Goal: Task Accomplishment & Management: Manage account settings

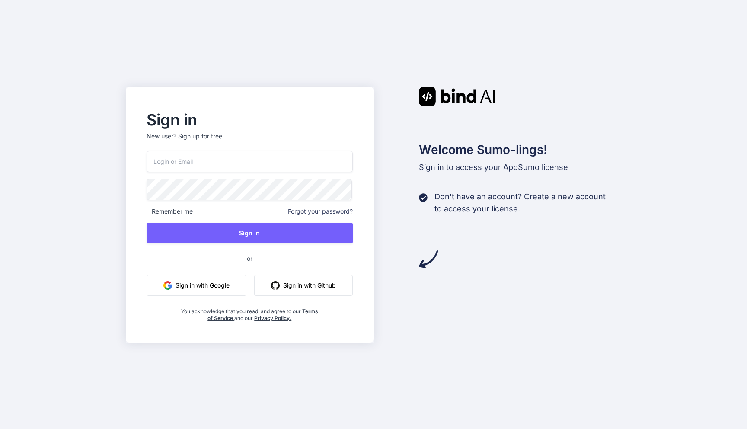
click at [258, 156] on input "email" at bounding box center [250, 161] width 207 height 21
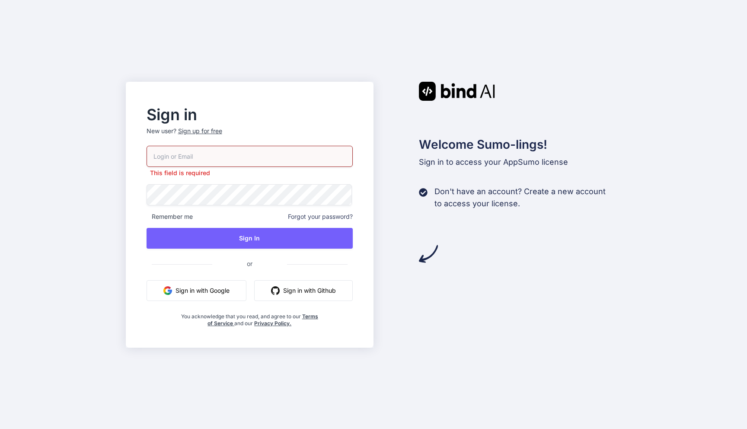
click at [205, 159] on input "email" at bounding box center [250, 156] width 207 height 21
paste input "nick-crooks-275@serf.me"
type input "nick-crooks-275@serf.me"
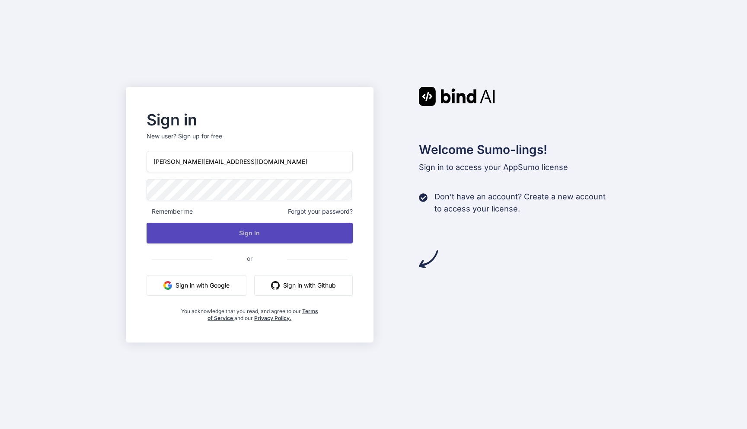
click at [243, 235] on button "Sign In" at bounding box center [250, 233] width 207 height 21
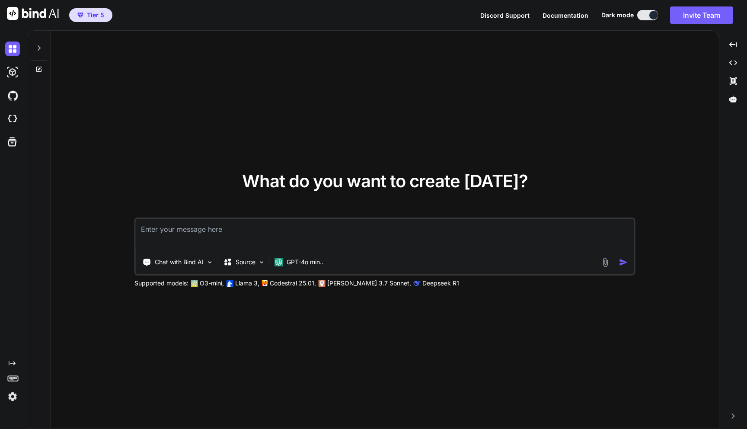
click at [15, 399] on img at bounding box center [12, 396] width 15 height 15
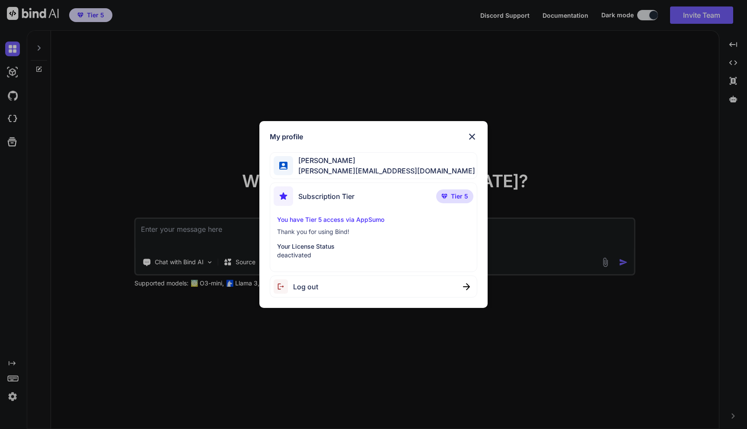
click at [32, 394] on div "My profile Nick Crooks nick-crooks-275@serf.me Subscription Tier Tier 5 You hav…" at bounding box center [373, 214] width 747 height 429
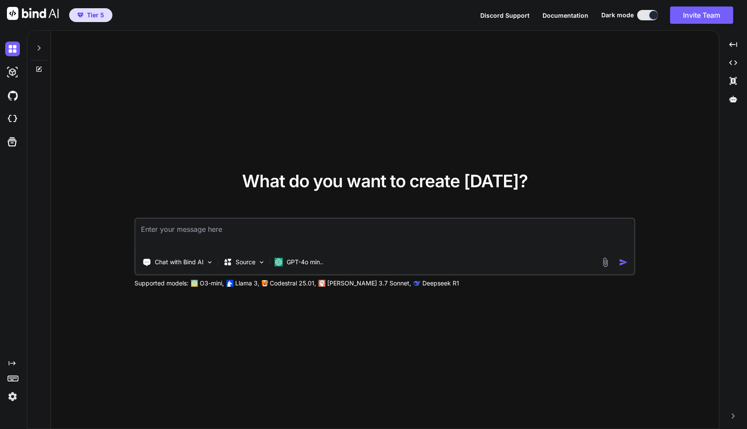
click at [12, 397] on img at bounding box center [12, 396] width 15 height 15
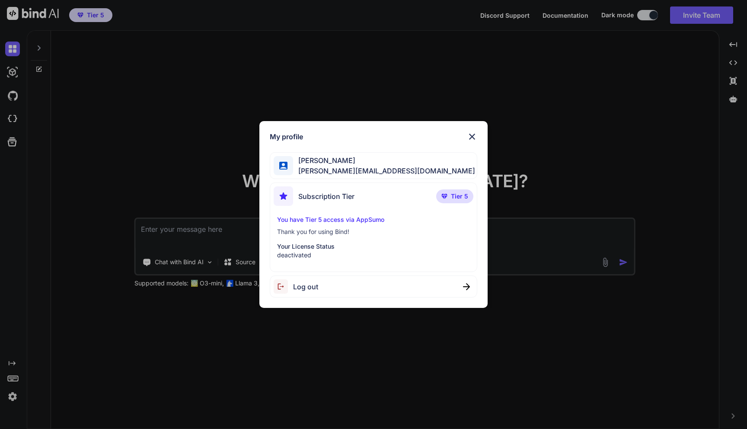
click at [311, 292] on div "Log out" at bounding box center [296, 286] width 45 height 14
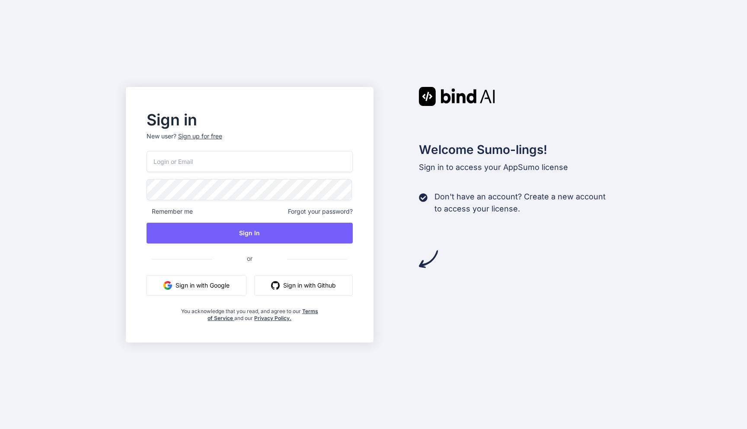
click at [218, 158] on input "email" at bounding box center [250, 161] width 207 height 21
click at [284, 164] on input "email" at bounding box center [250, 161] width 207 height 21
paste input "[PERSON_NAME][EMAIL_ADDRESS][DOMAIN_NAME]"
type input "[PERSON_NAME][EMAIL_ADDRESS][DOMAIN_NAME]"
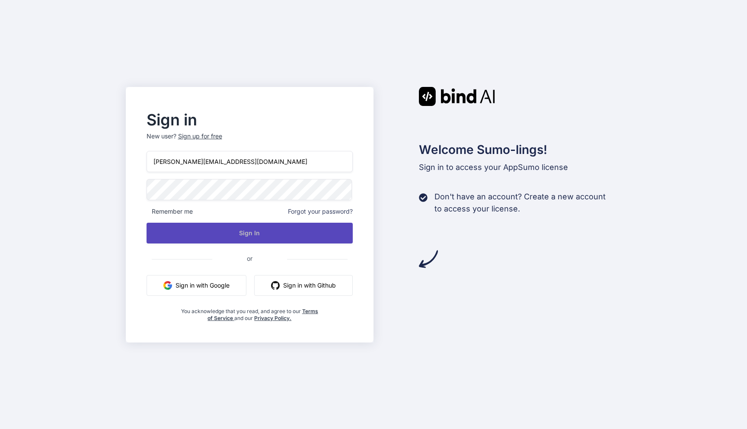
click at [234, 230] on button "Sign In" at bounding box center [250, 233] width 207 height 21
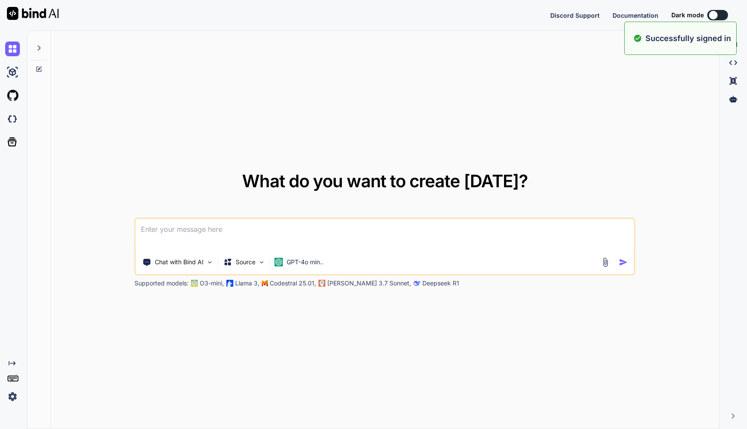
click at [12, 395] on img at bounding box center [12, 396] width 15 height 15
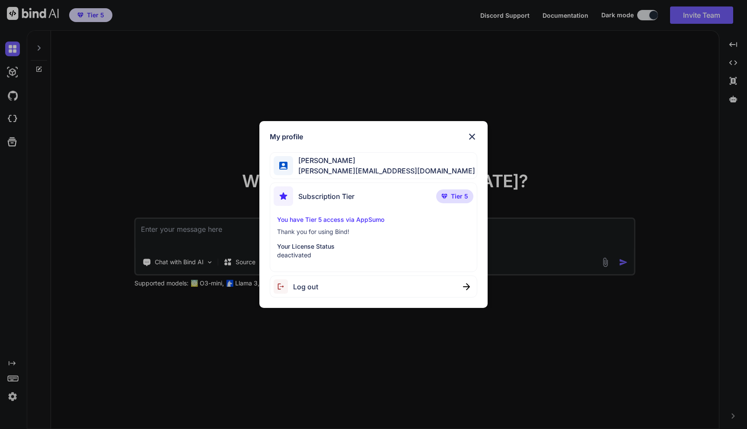
type textarea "x"
click at [300, 255] on p "deactivated" at bounding box center [373, 255] width 193 height 9
click at [470, 144] on div "My profile Nick Crooks nick-crooks-275@serf.me Subscription Tier Tier 5 You hav…" at bounding box center [373, 214] width 228 height 187
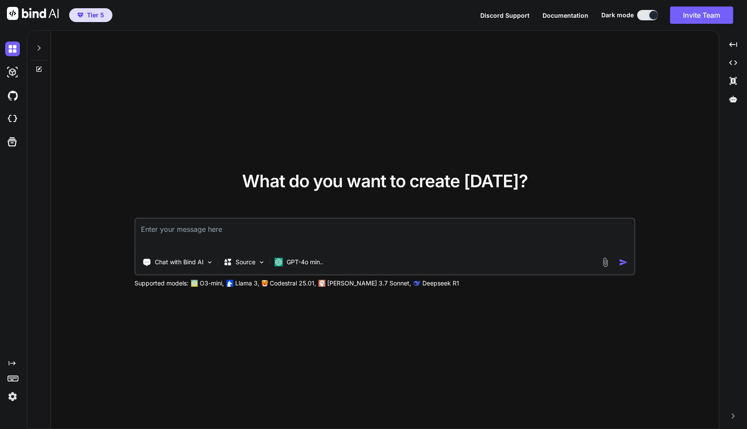
click at [15, 396] on img at bounding box center [12, 396] width 15 height 15
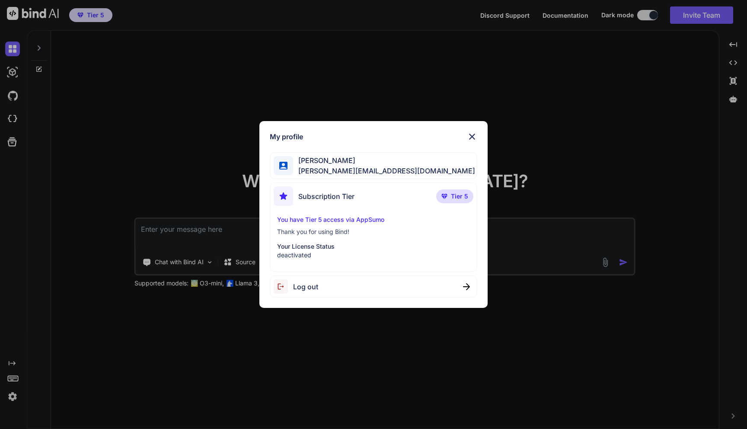
click at [471, 136] on img at bounding box center [472, 136] width 10 height 10
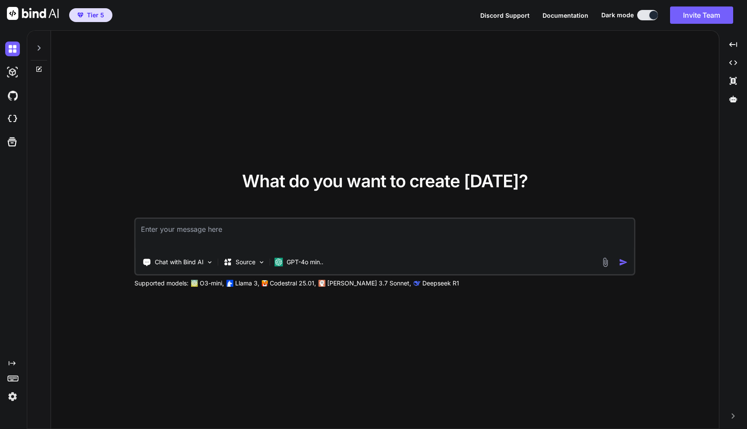
click at [9, 398] on img at bounding box center [12, 396] width 15 height 15
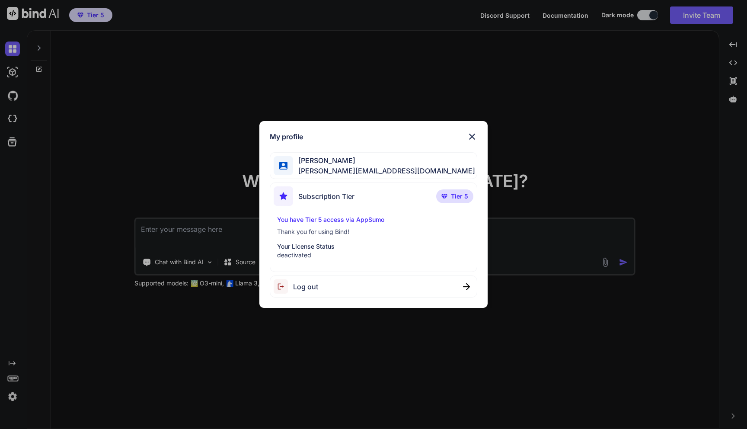
click at [324, 280] on div "Log out" at bounding box center [374, 286] width 208 height 22
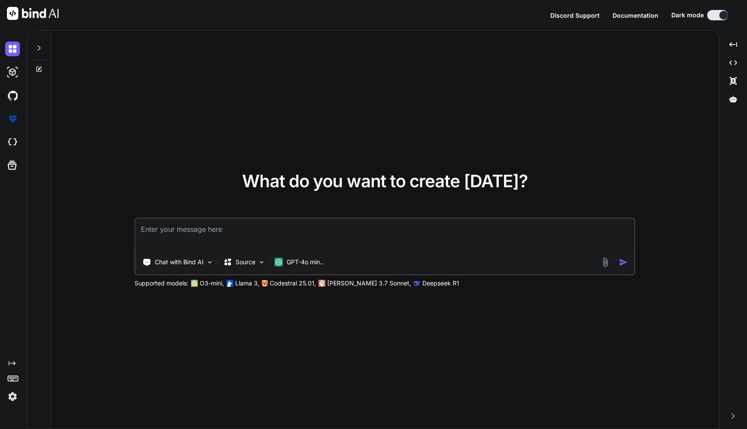
type textarea "x"
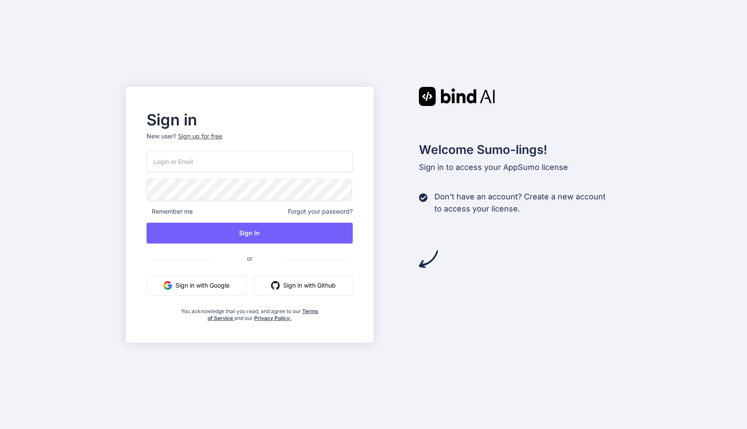
click at [241, 156] on input "email" at bounding box center [250, 161] width 207 height 21
paste input "nick-crooks-275@serf.me"
type input "nick-crooks-275@serf.me"
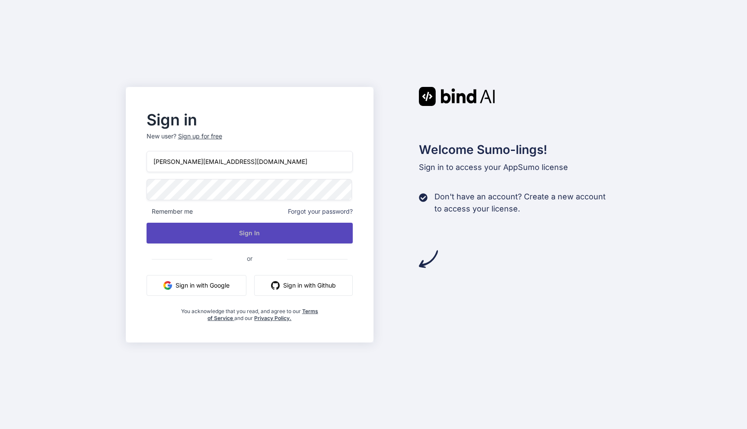
click at [216, 237] on button "Sign In" at bounding box center [250, 233] width 207 height 21
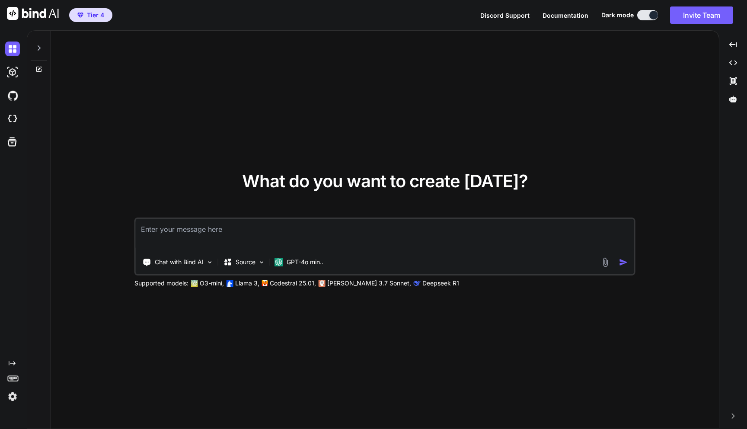
click at [16, 397] on img at bounding box center [12, 396] width 15 height 15
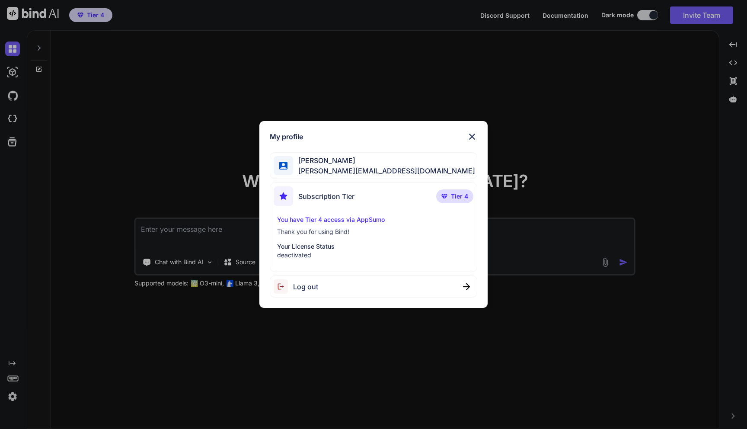
type textarea "x"
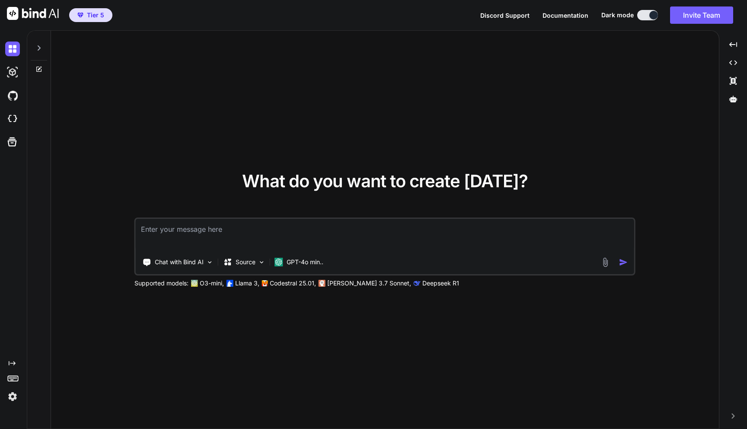
click at [15, 396] on img at bounding box center [12, 396] width 15 height 15
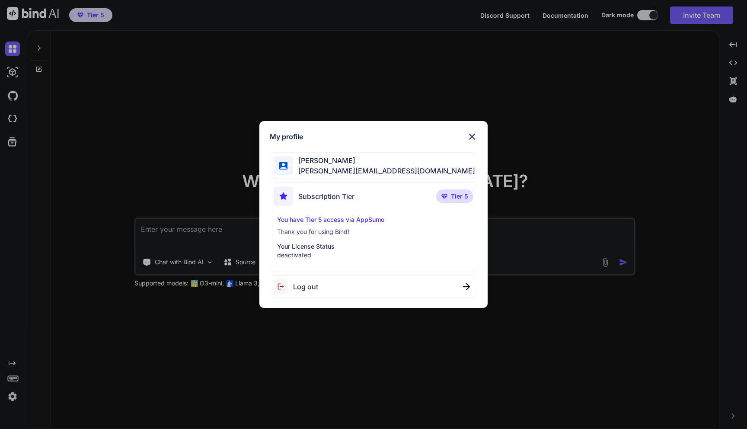
type textarea "x"
click at [310, 284] on span "Log out" at bounding box center [305, 286] width 25 height 10
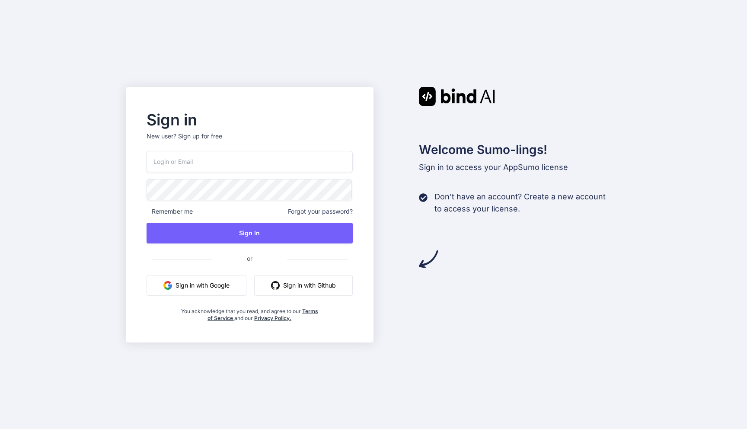
click at [201, 134] on div "Sign up for free" at bounding box center [200, 136] width 44 height 9
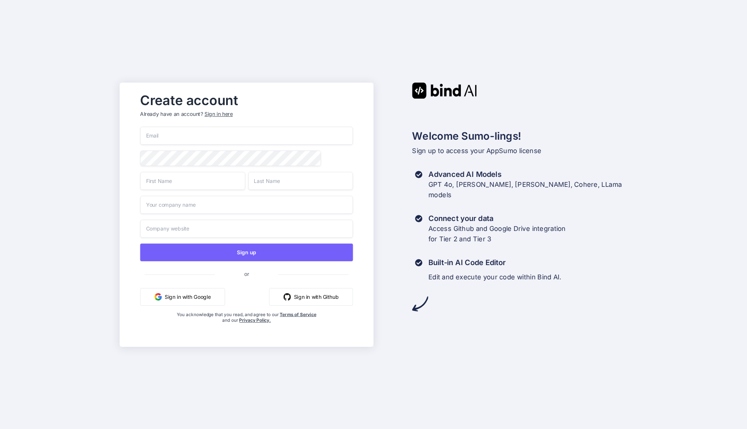
click at [220, 138] on input "email" at bounding box center [246, 136] width 213 height 18
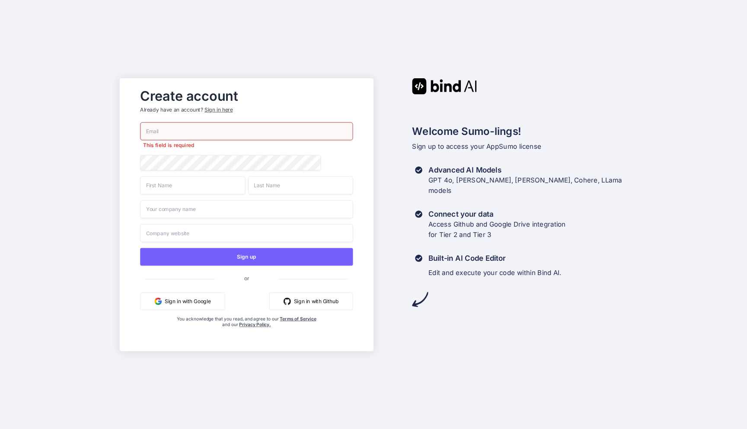
paste input "[PERSON_NAME][EMAIL_ADDRESS][DOMAIN_NAME]"
type input "[PERSON_NAME][EMAIL_ADDRESS][DOMAIN_NAME]"
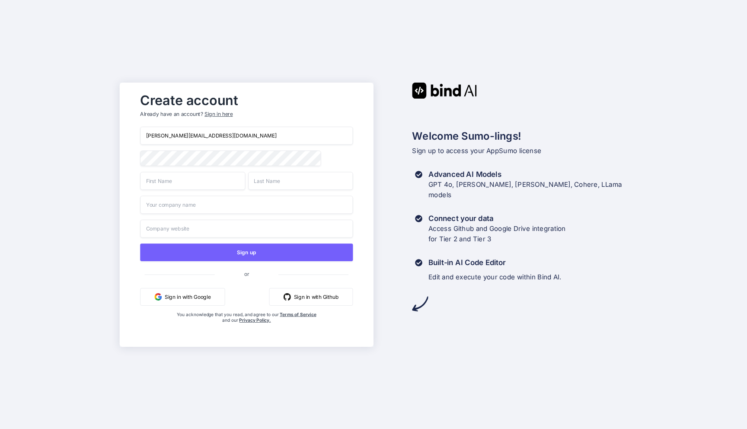
click at [178, 186] on input "text" at bounding box center [192, 181] width 105 height 18
type input "[PERSON_NAME]"
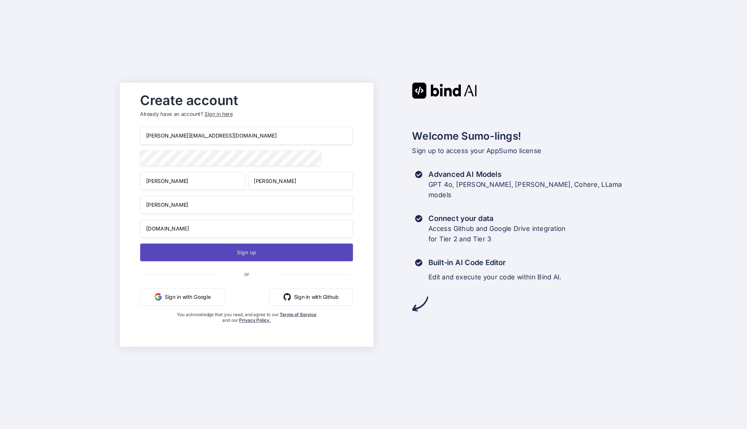
type input "[DOMAIN_NAME]"
click at [263, 252] on button "Sign up" at bounding box center [246, 252] width 213 height 18
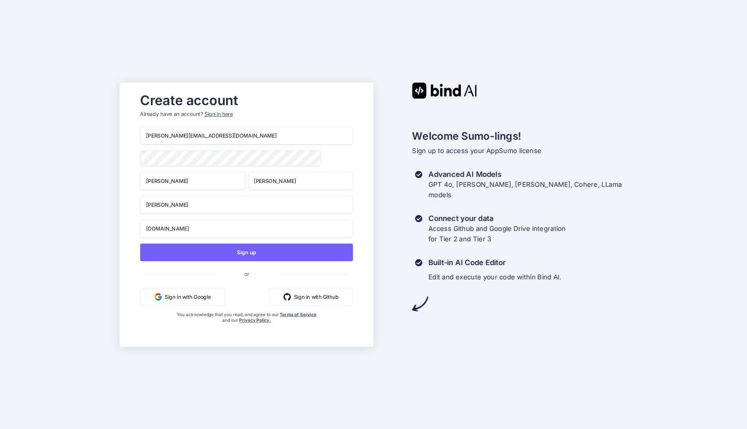
click at [226, 115] on div "Sign in here" at bounding box center [218, 113] width 28 height 7
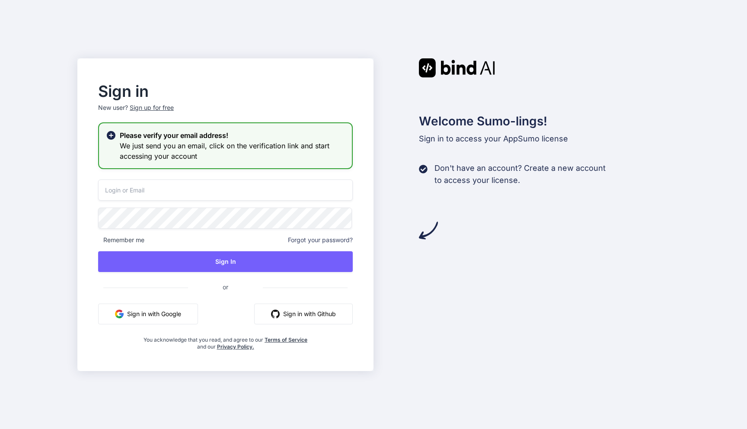
click at [183, 186] on input "email" at bounding box center [225, 189] width 255 height 21
paste input "[PERSON_NAME][EMAIL_ADDRESS][DOMAIN_NAME]"
type input "[PERSON_NAME][EMAIL_ADDRESS][DOMAIN_NAME]"
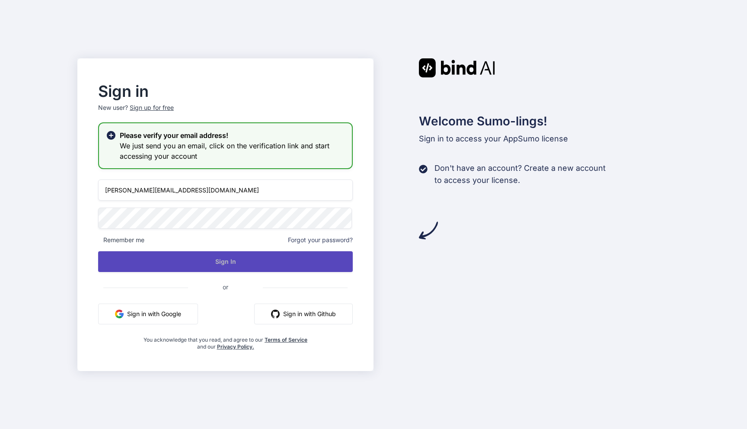
click at [208, 258] on button "Sign In" at bounding box center [225, 261] width 255 height 21
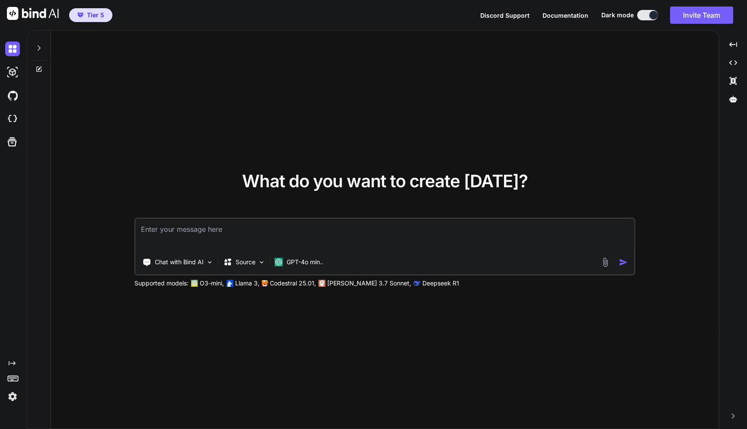
click at [9, 393] on img at bounding box center [12, 396] width 15 height 15
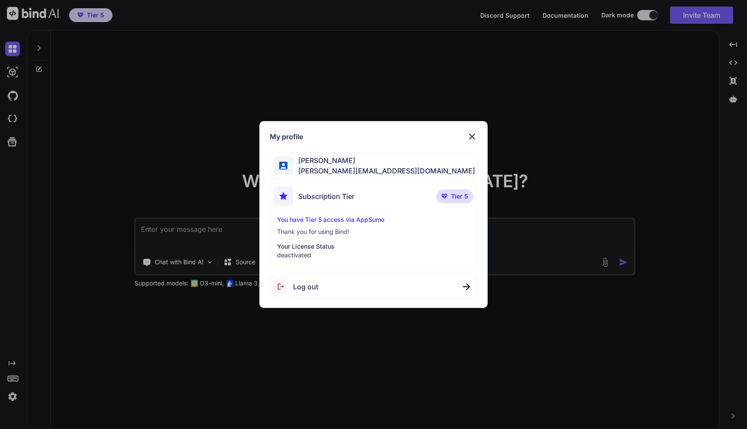
click at [313, 286] on span "Log out" at bounding box center [305, 286] width 25 height 10
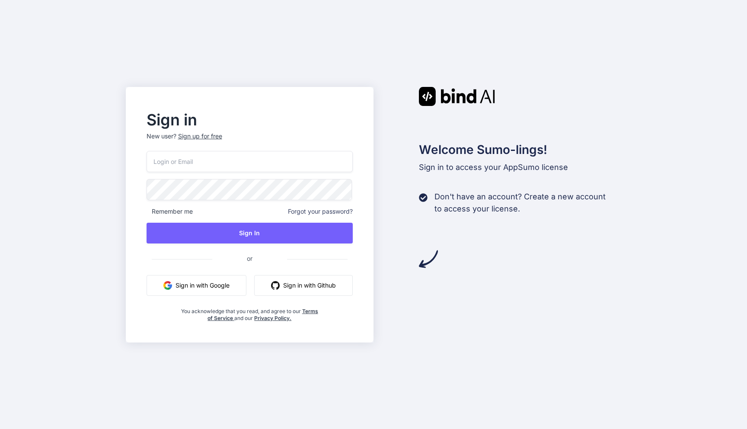
click at [214, 161] on input "email" at bounding box center [250, 161] width 207 height 21
paste input "[EMAIL_ADDRESS][DOMAIN_NAME]"
type input "[EMAIL_ADDRESS][DOMAIN_NAME]"
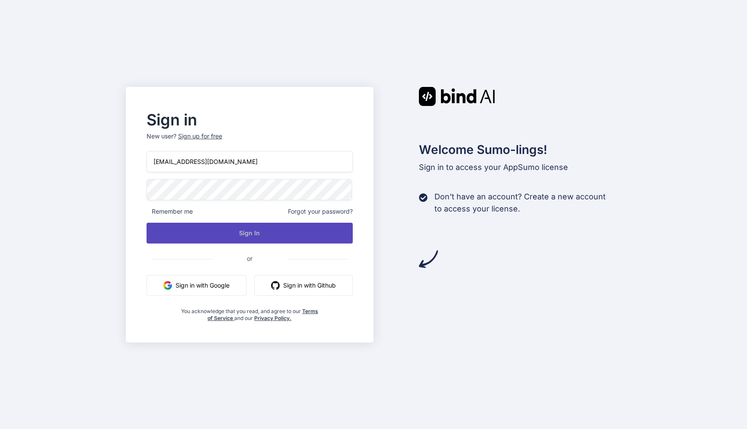
click at [253, 233] on button "Sign In" at bounding box center [250, 233] width 207 height 21
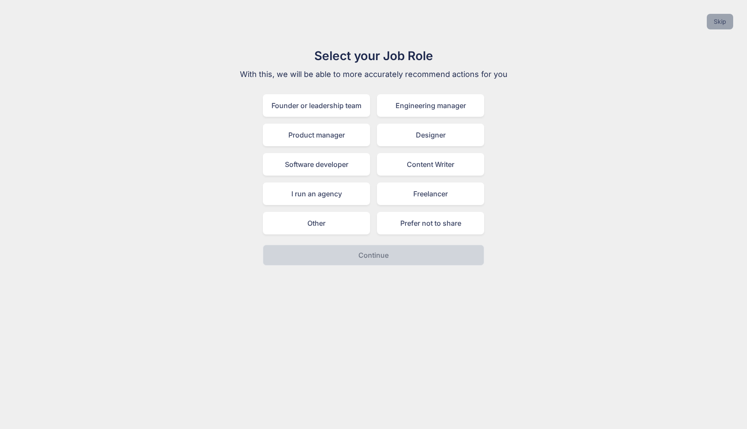
click at [722, 22] on button "Skip" at bounding box center [720, 22] width 26 height 16
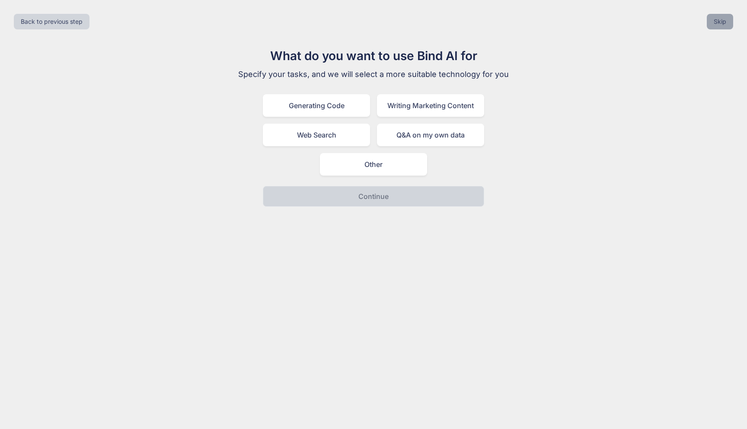
click at [727, 18] on button "Skip" at bounding box center [720, 22] width 26 height 16
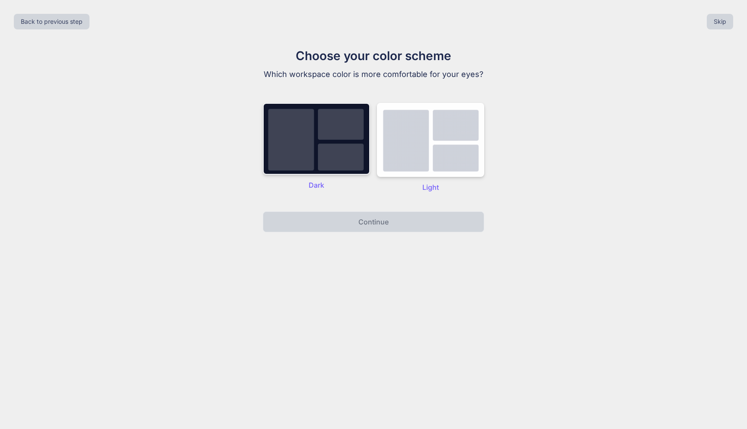
click at [329, 187] on p "Dark" at bounding box center [316, 185] width 107 height 10
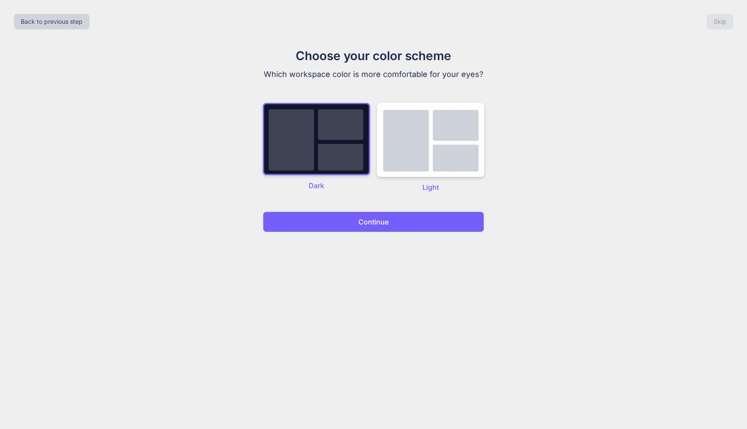
click at [372, 228] on button "Continue" at bounding box center [373, 221] width 221 height 21
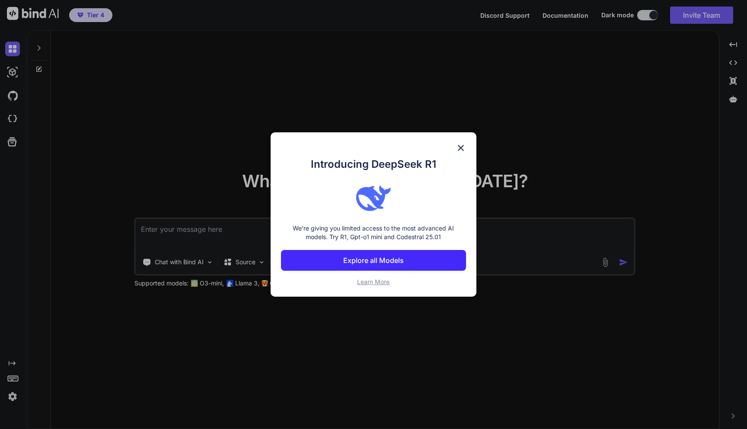
click at [459, 149] on img at bounding box center [461, 148] width 10 height 10
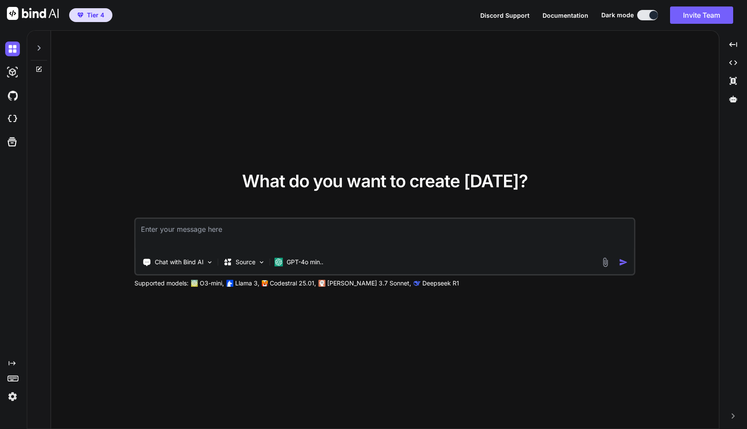
click at [8, 398] on img at bounding box center [12, 396] width 15 height 15
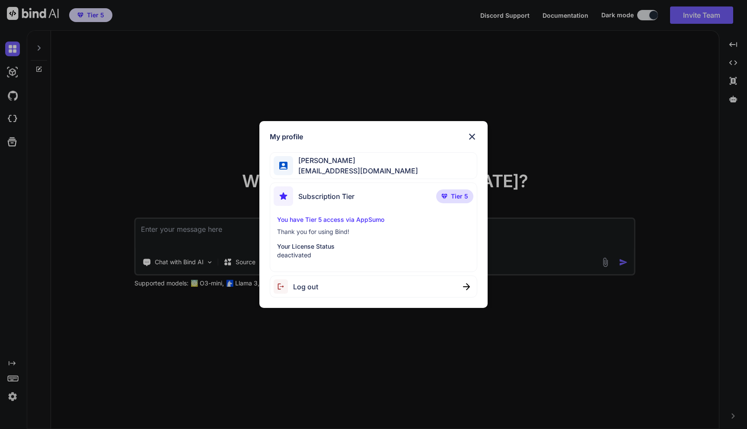
click at [460, 195] on span "Tier 5" at bounding box center [459, 196] width 17 height 9
click at [325, 239] on div "You have Tier 5 access via AppSumo Thank you for using Bind! Your License Statu…" at bounding box center [374, 237] width 200 height 44
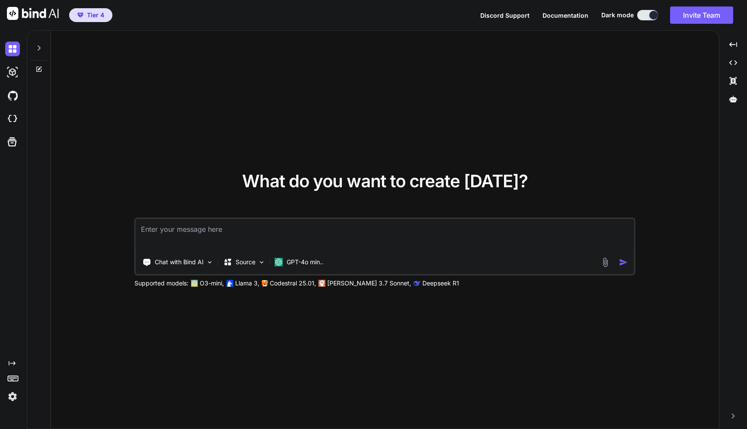
click at [12, 396] on img at bounding box center [12, 396] width 15 height 15
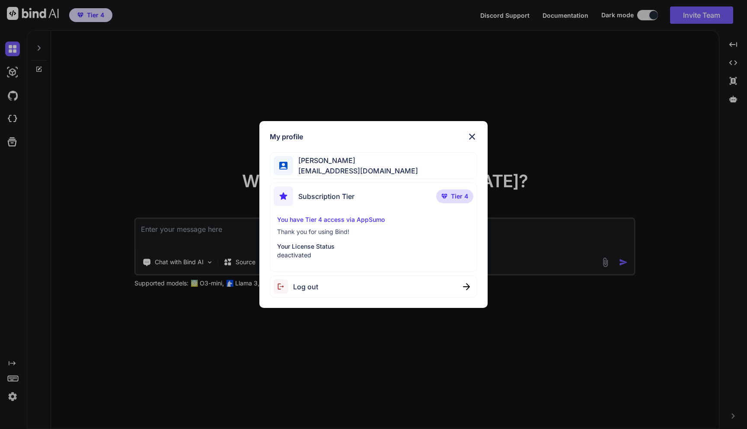
type textarea "x"
click at [303, 291] on span "Log out" at bounding box center [305, 286] width 25 height 10
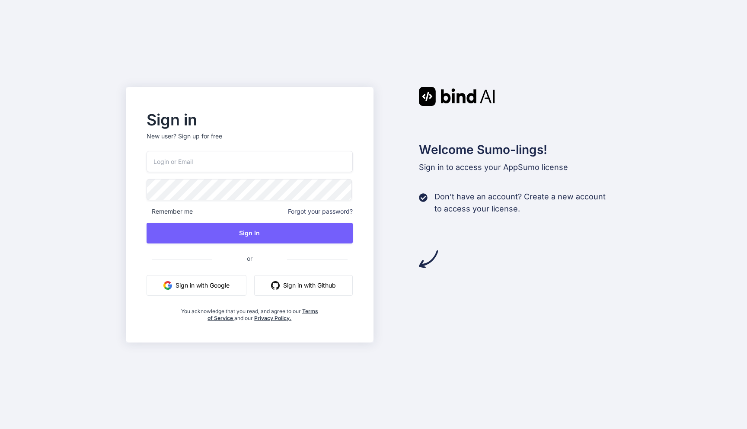
click at [268, 151] on input "email" at bounding box center [250, 161] width 207 height 21
click at [242, 181] on div "Remember me Forgot your password? Sign In or Sign in with Google Sign in with G…" at bounding box center [250, 236] width 207 height 171
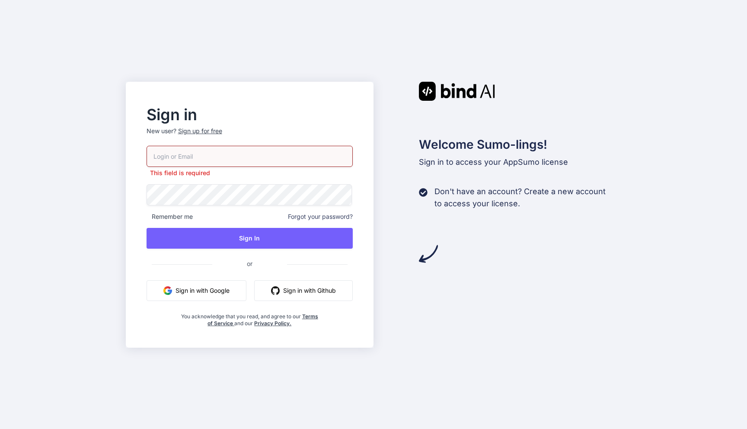
click at [204, 152] on input "email" at bounding box center [250, 156] width 207 height 21
paste input "[EMAIL_ADDRESS][DOMAIN_NAME]"
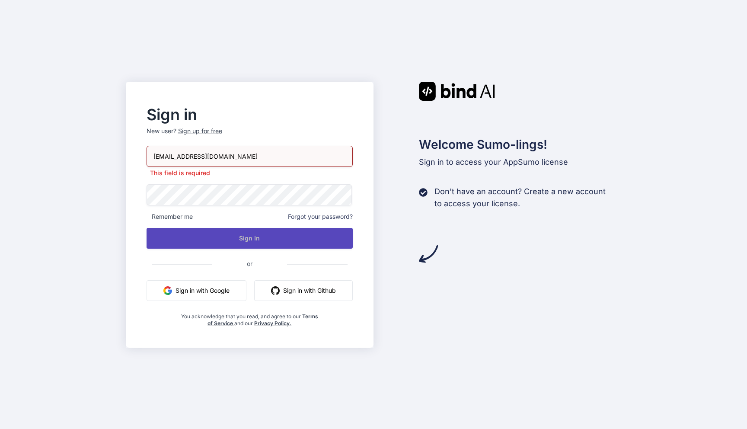
type input "[EMAIL_ADDRESS][DOMAIN_NAME]"
click at [230, 237] on button "Sign In" at bounding box center [250, 238] width 207 height 21
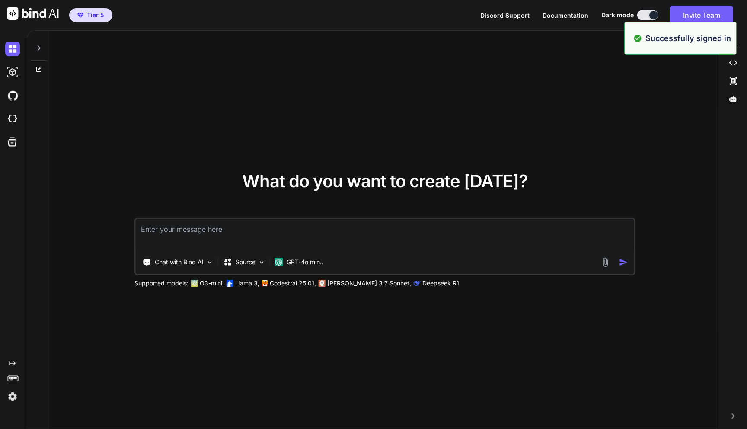
click at [15, 392] on img at bounding box center [12, 396] width 15 height 15
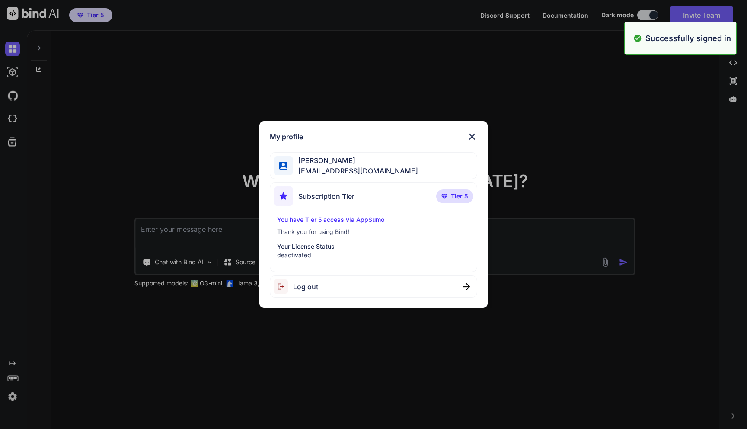
type textarea "x"
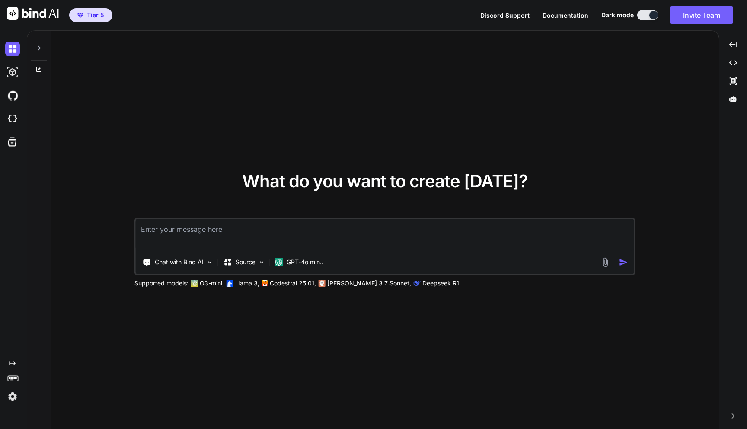
click at [14, 395] on img at bounding box center [12, 396] width 15 height 15
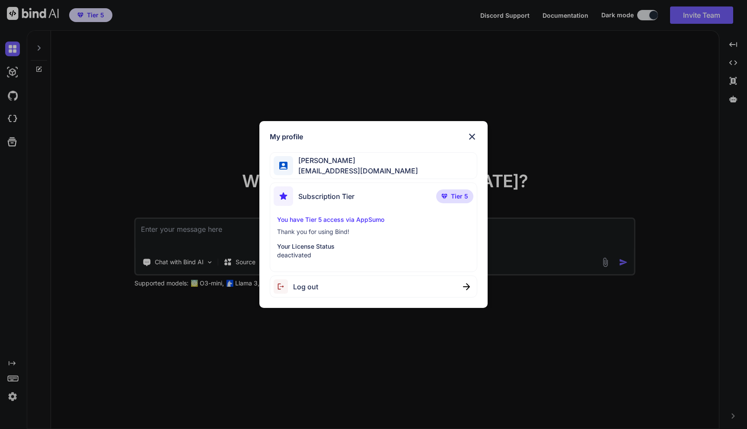
click at [310, 286] on span "Log out" at bounding box center [305, 286] width 25 height 10
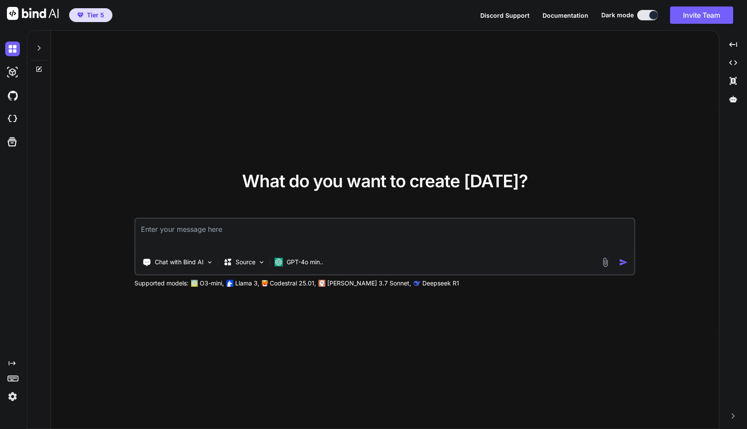
type textarea "x"
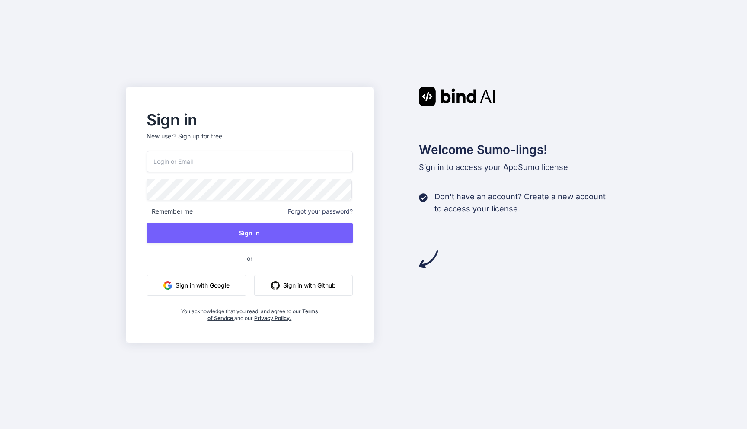
click at [214, 171] on input "email" at bounding box center [250, 161] width 207 height 21
paste input "[EMAIL_ADDRESS][DOMAIN_NAME]"
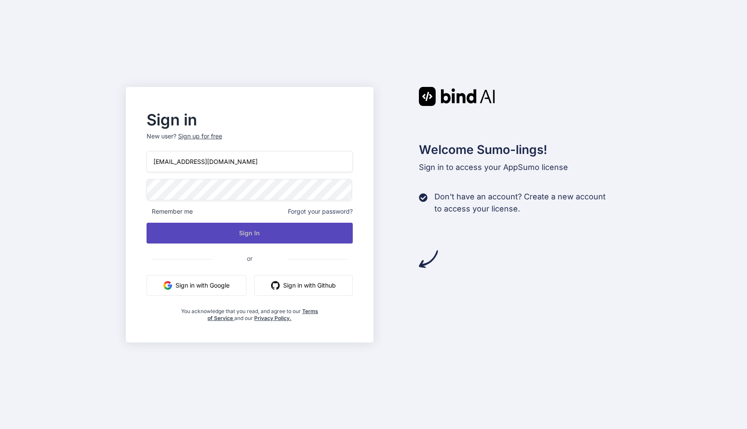
type input "[EMAIL_ADDRESS][DOMAIN_NAME]"
click at [306, 236] on button "Sign In" at bounding box center [250, 233] width 207 height 21
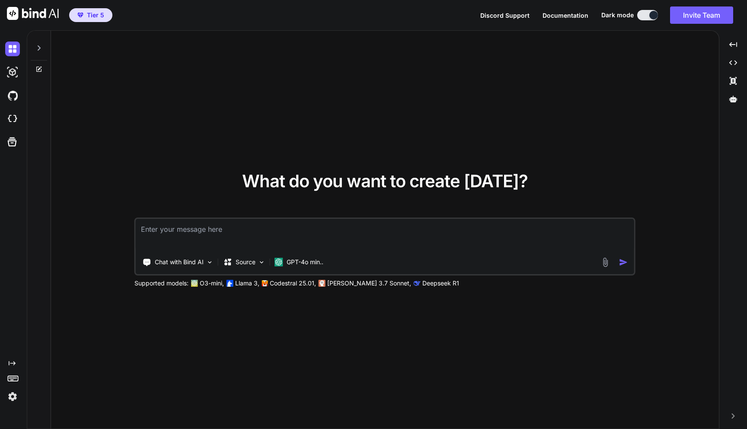
click at [12, 399] on img at bounding box center [12, 396] width 15 height 15
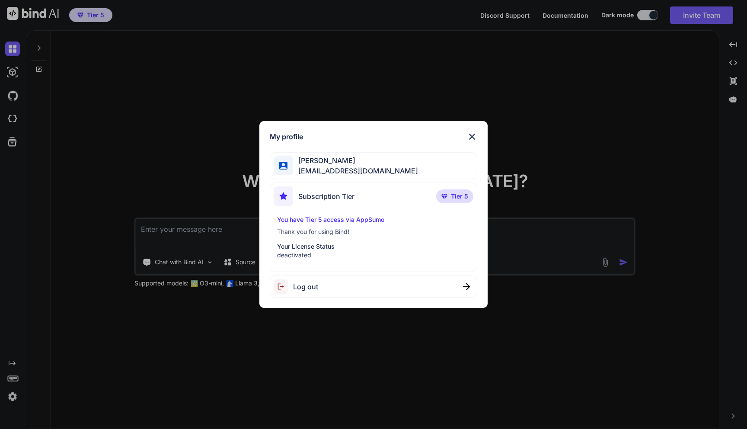
type textarea "x"
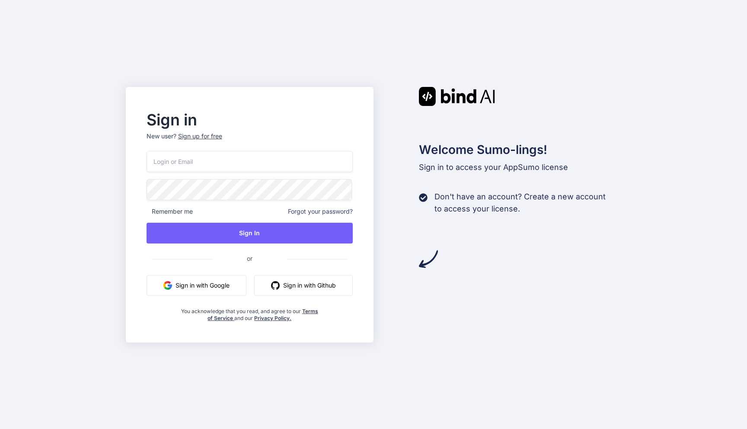
click at [269, 153] on input "email" at bounding box center [250, 161] width 207 height 21
paste input "[EMAIL_ADDRESS][DOMAIN_NAME]"
type input "[EMAIL_ADDRESS][DOMAIN_NAME]"
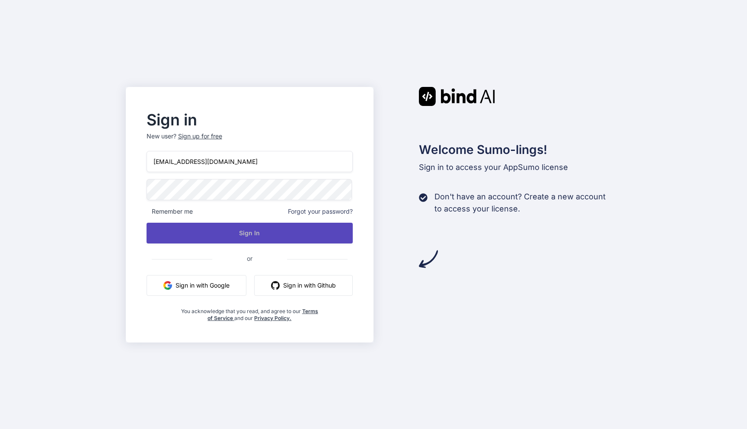
click at [243, 226] on button "Sign In" at bounding box center [250, 233] width 207 height 21
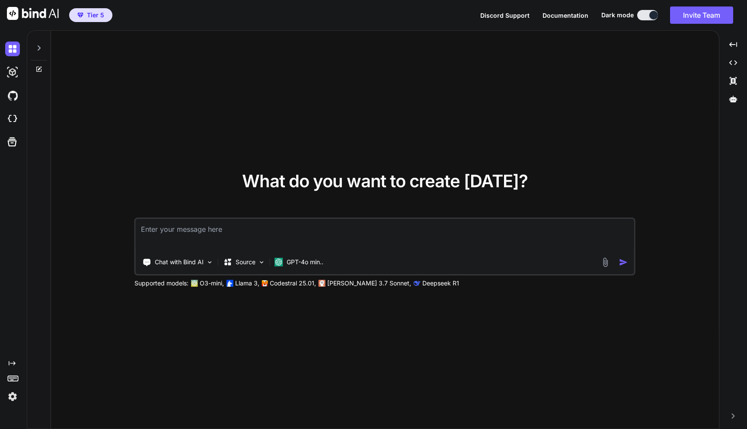
click at [15, 395] on img at bounding box center [12, 396] width 15 height 15
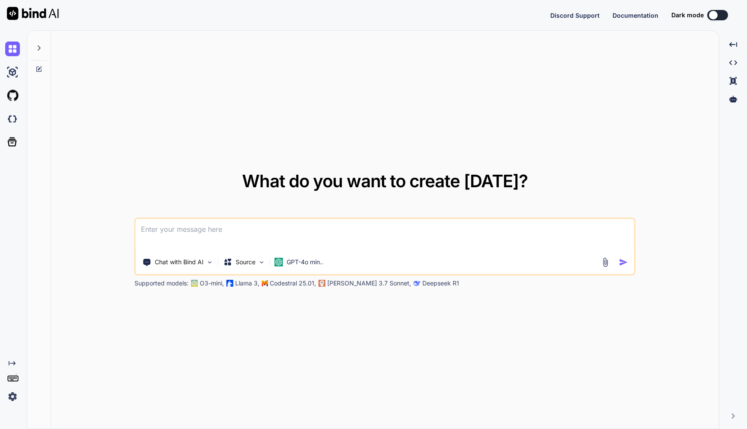
type textarea "x"
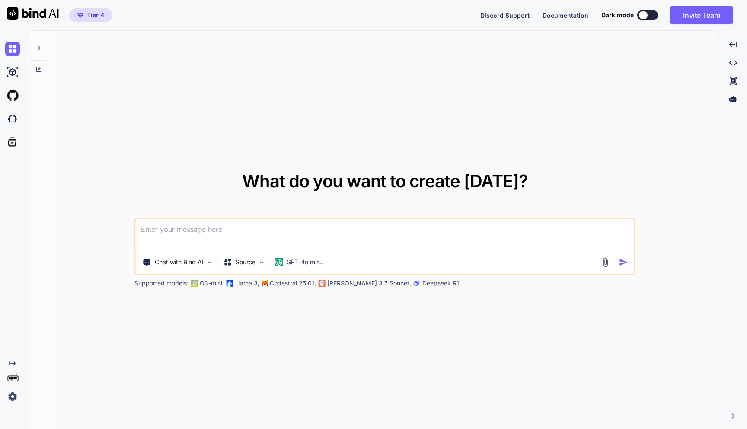
click at [12, 394] on img at bounding box center [12, 396] width 15 height 15
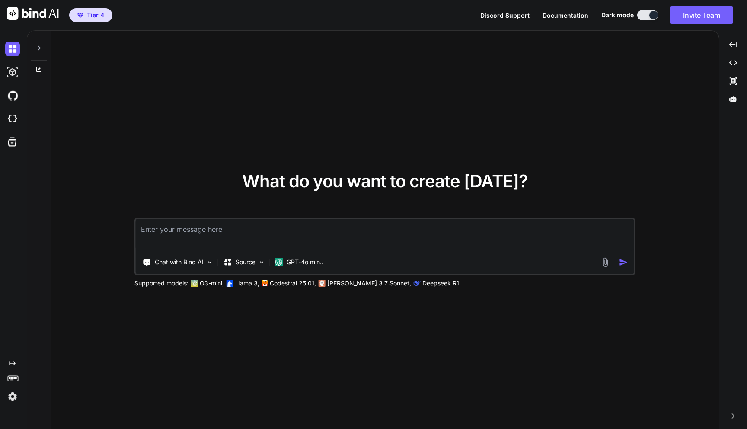
type textarea "x"
click at [14, 398] on img at bounding box center [12, 396] width 15 height 15
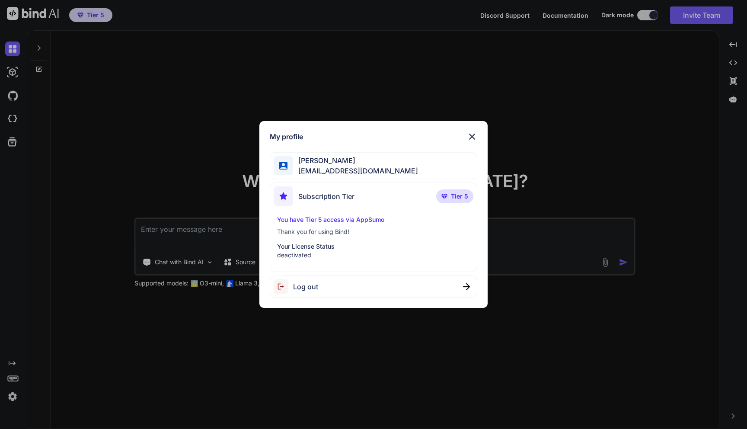
type textarea "x"
click at [310, 249] on p "Your License Status" at bounding box center [373, 246] width 193 height 9
click at [297, 254] on p "deactivated" at bounding box center [373, 255] width 193 height 9
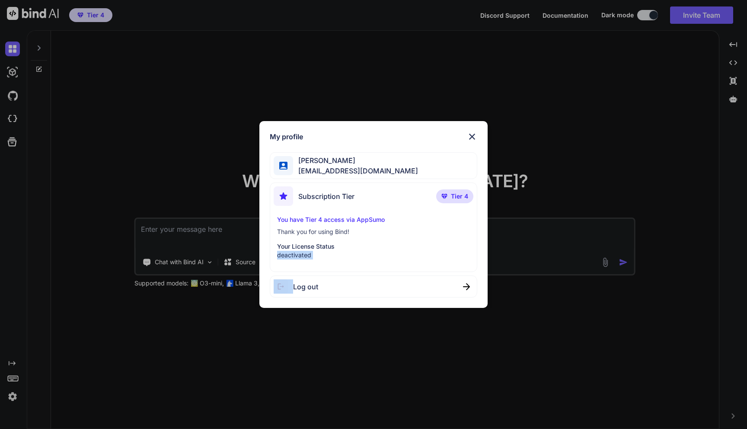
click at [473, 136] on img at bounding box center [472, 136] width 10 height 10
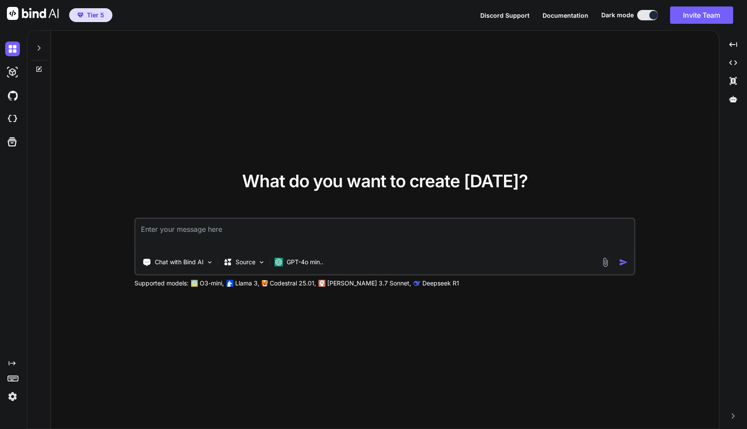
click at [12, 399] on img at bounding box center [12, 396] width 15 height 15
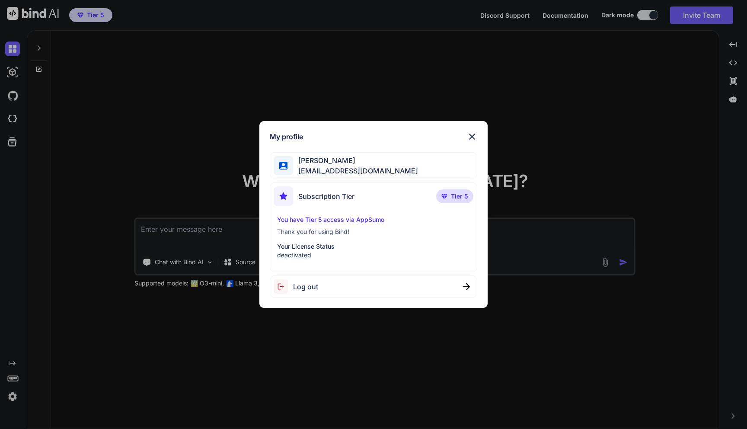
click at [322, 287] on div "Log out" at bounding box center [374, 286] width 208 height 22
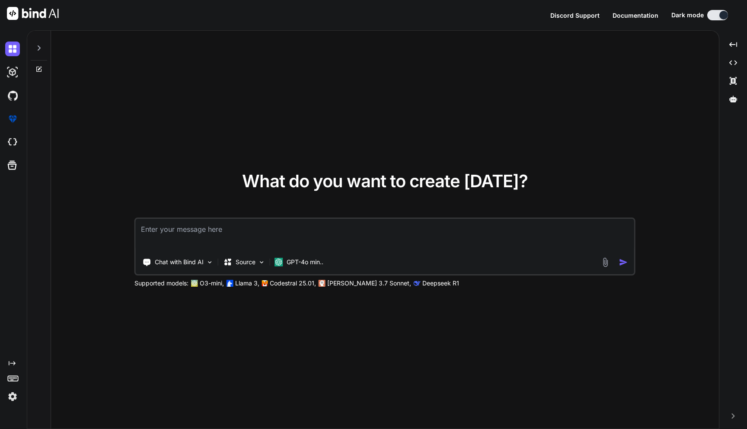
type textarea "x"
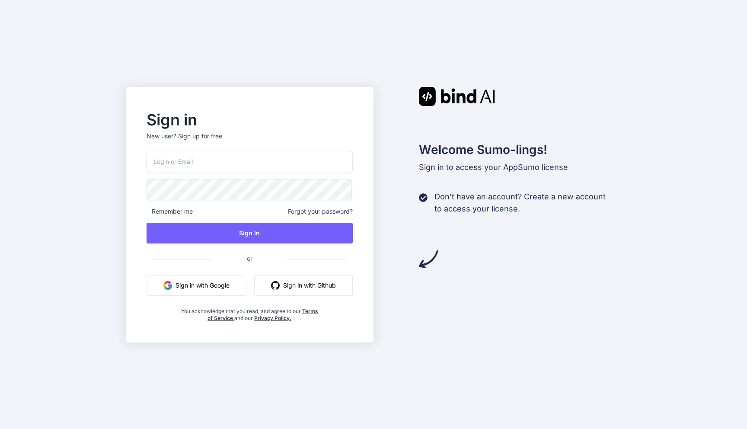
click at [231, 161] on input "email" at bounding box center [250, 161] width 207 height 21
paste input "[EMAIL_ADDRESS][DOMAIN_NAME]"
type input "[EMAIL_ADDRESS][DOMAIN_NAME]"
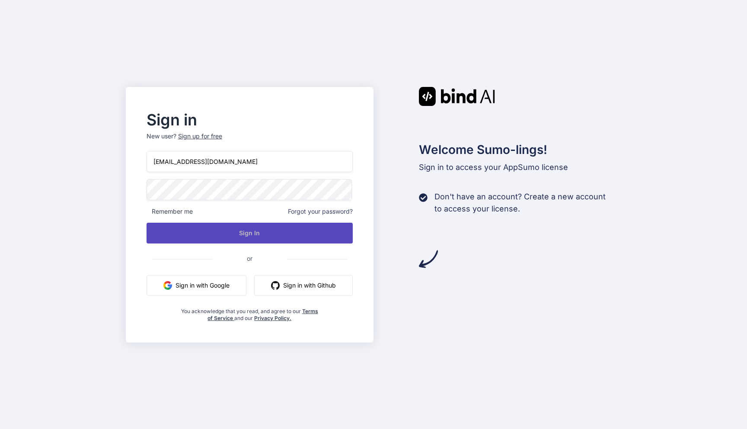
click at [262, 243] on button "Sign In" at bounding box center [250, 233] width 207 height 21
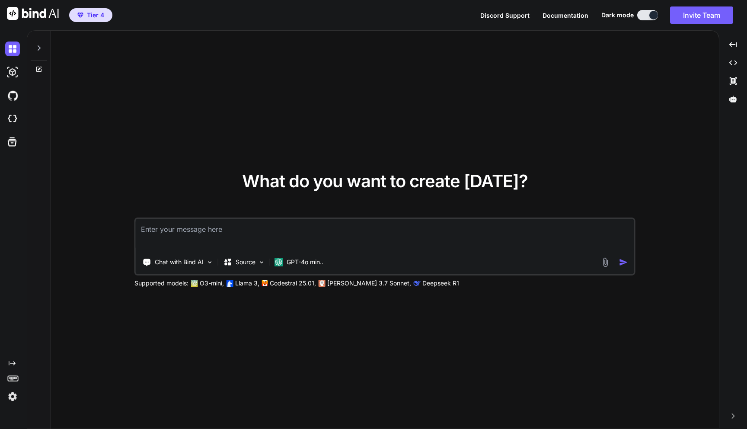
click at [16, 393] on img at bounding box center [12, 396] width 15 height 15
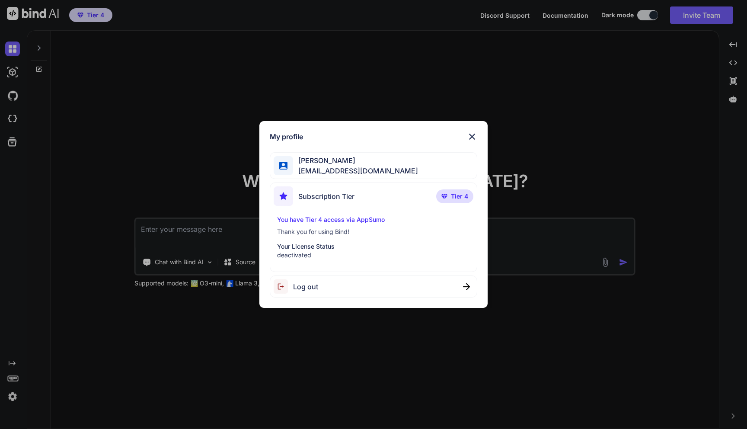
type textarea "x"
click at [474, 136] on img at bounding box center [472, 136] width 10 height 10
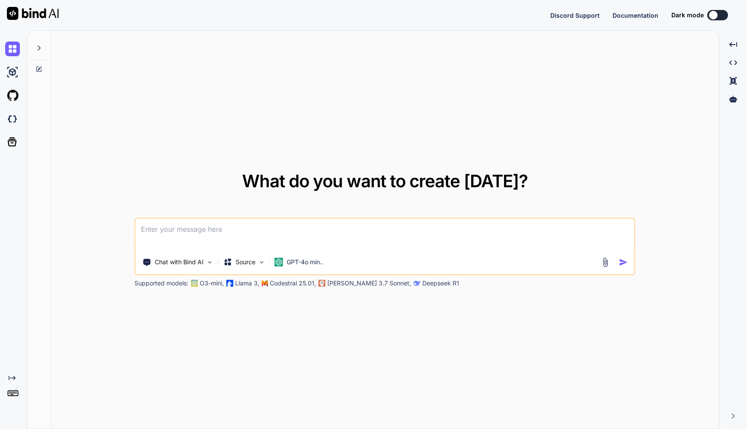
type textarea "x"
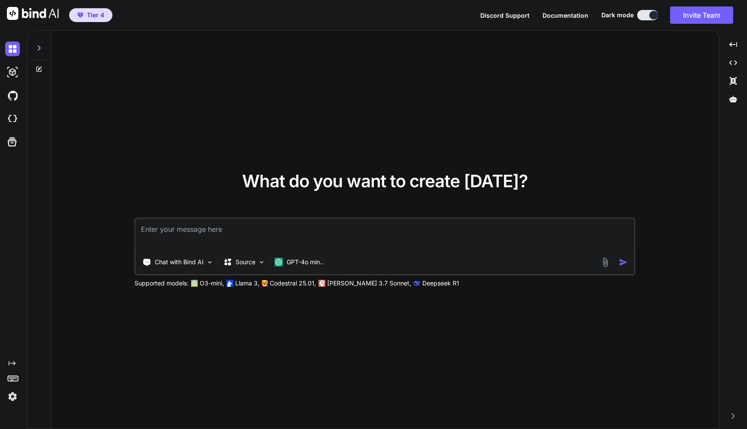
click at [19, 396] on img at bounding box center [12, 396] width 15 height 15
type textarea "x"
click at [9, 396] on img at bounding box center [12, 396] width 15 height 15
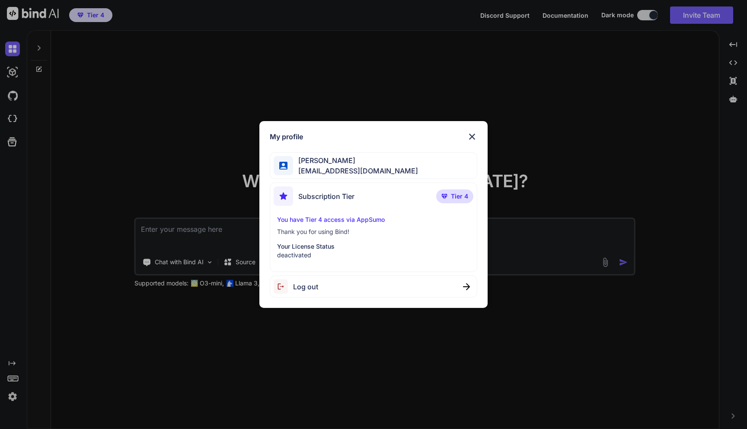
click at [94, 144] on div "My profile Madha Vanhon madiha.vanhooft20@chillcatch.org Subscription Tier Tier…" at bounding box center [373, 214] width 747 height 429
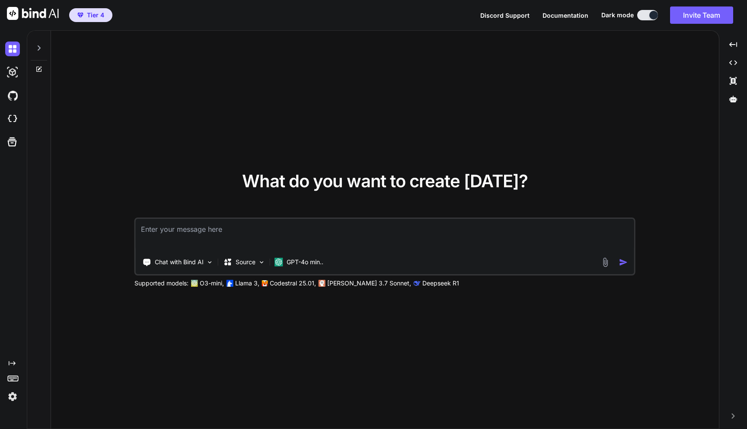
click at [10, 399] on img at bounding box center [12, 396] width 15 height 15
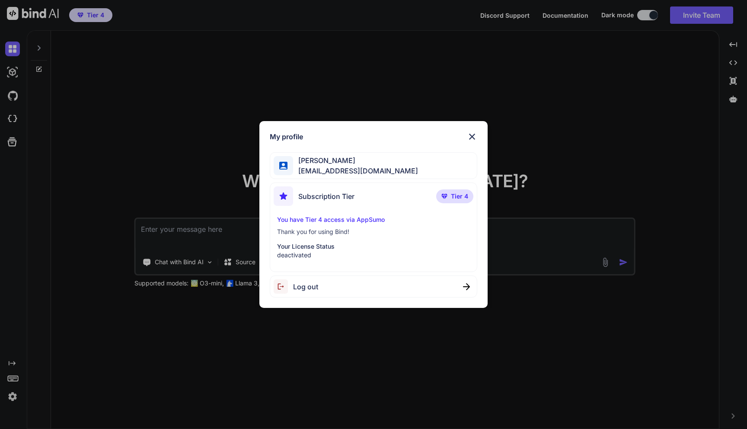
click at [163, 182] on div "My profile Madha Vanhon madiha.vanhooft20@chillcatch.org Subscription Tier Tier…" at bounding box center [373, 214] width 747 height 429
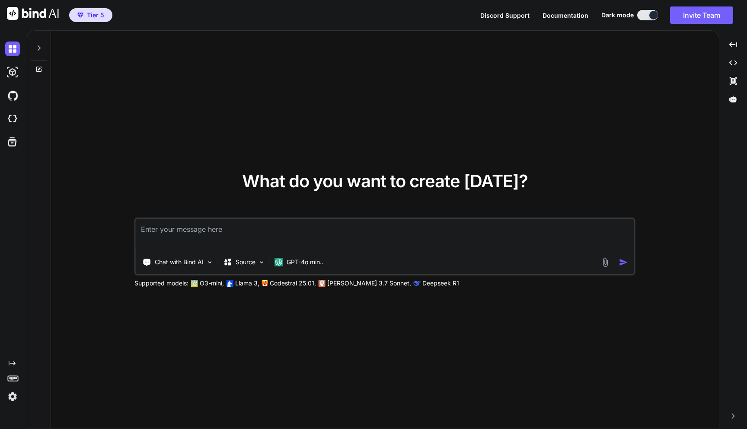
click at [11, 397] on img at bounding box center [12, 396] width 15 height 15
